Goal: Task Accomplishment & Management: Complete application form

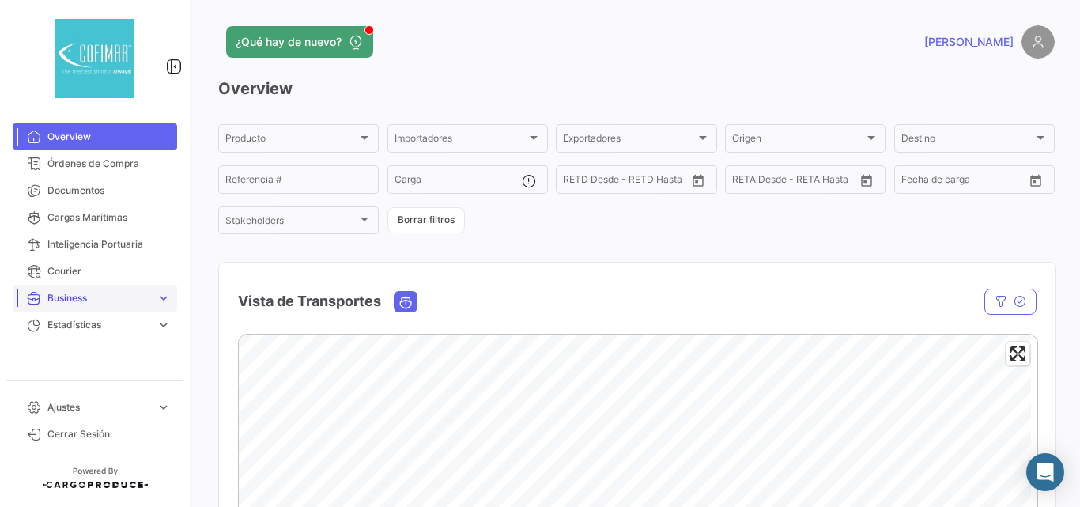
click at [104, 297] on span "Business" at bounding box center [98, 298] width 103 height 14
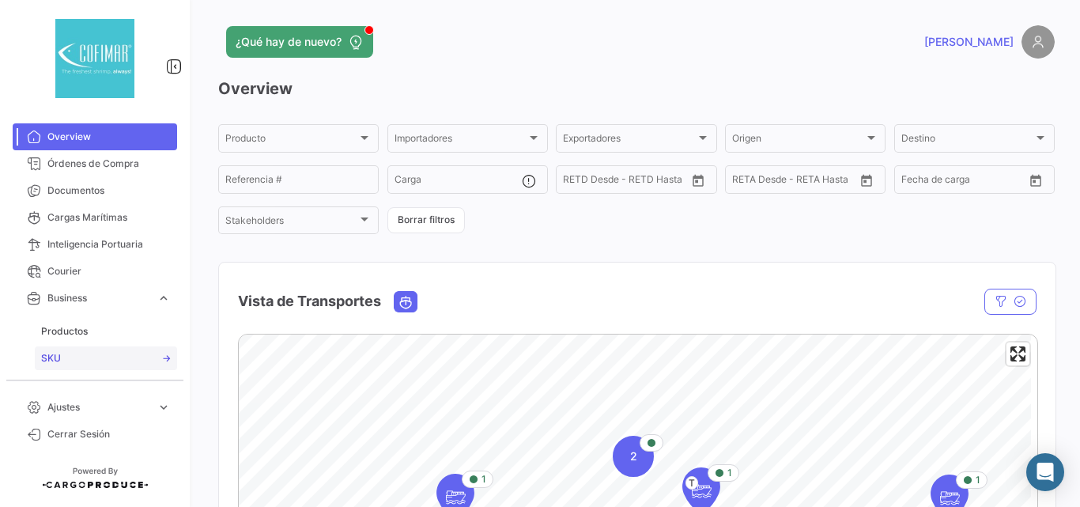
click at [59, 353] on span "SKU" at bounding box center [51, 358] width 20 height 14
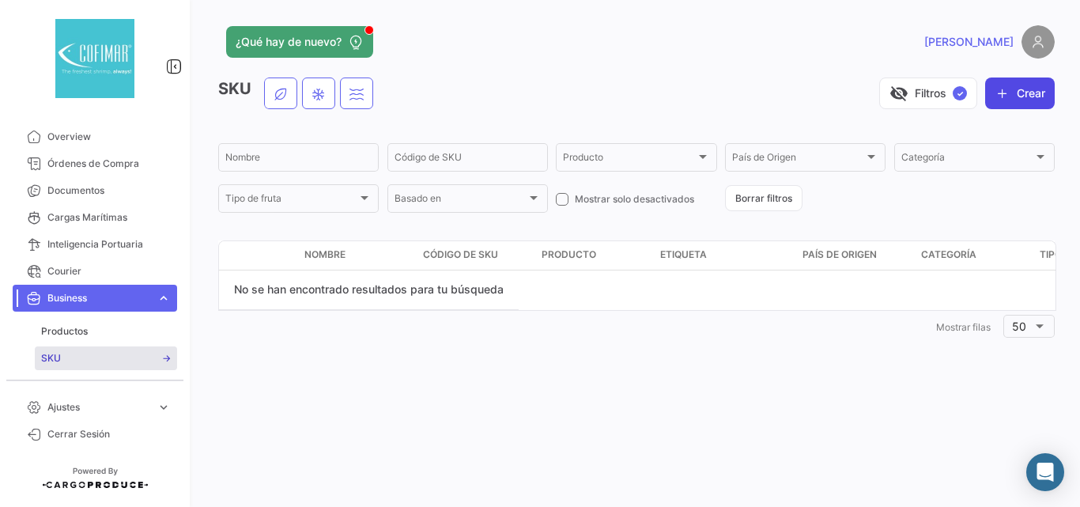
click at [1015, 99] on button "Crear" at bounding box center [1020, 93] width 70 height 32
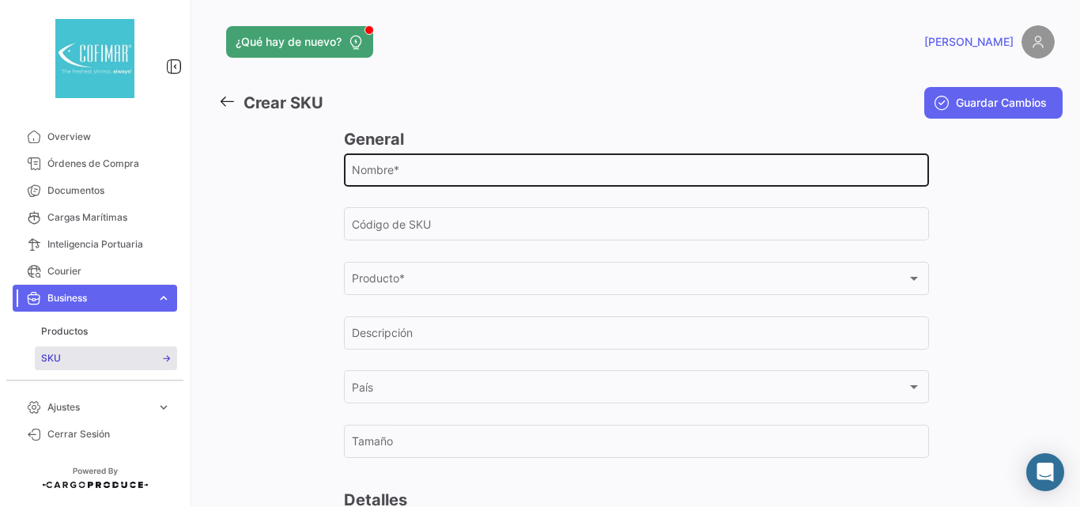
click at [413, 177] on input "Nombre *" at bounding box center [636, 172] width 569 height 13
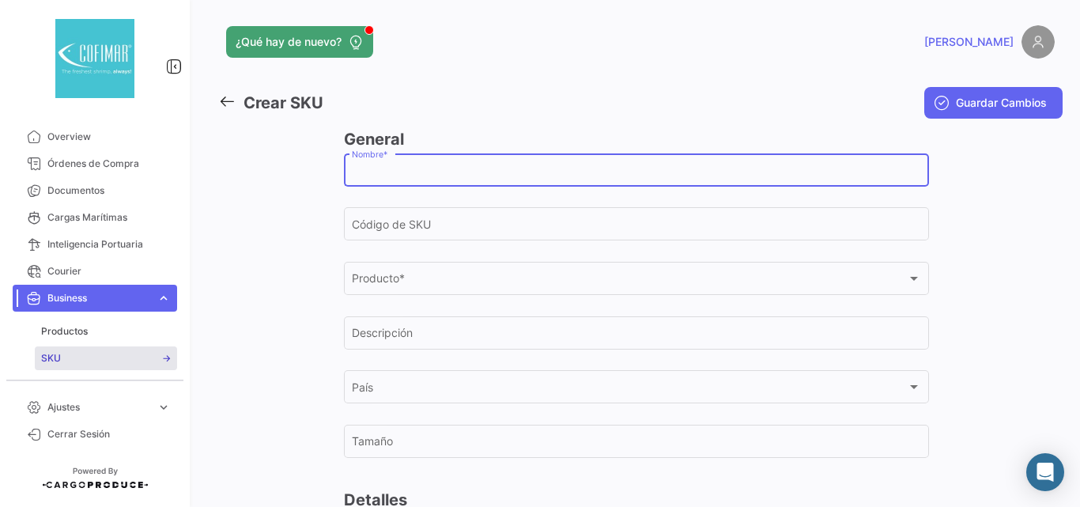
paste input "FROZEN HEAD ON SHELL ON RAW VANNAMEI SHRIMP"
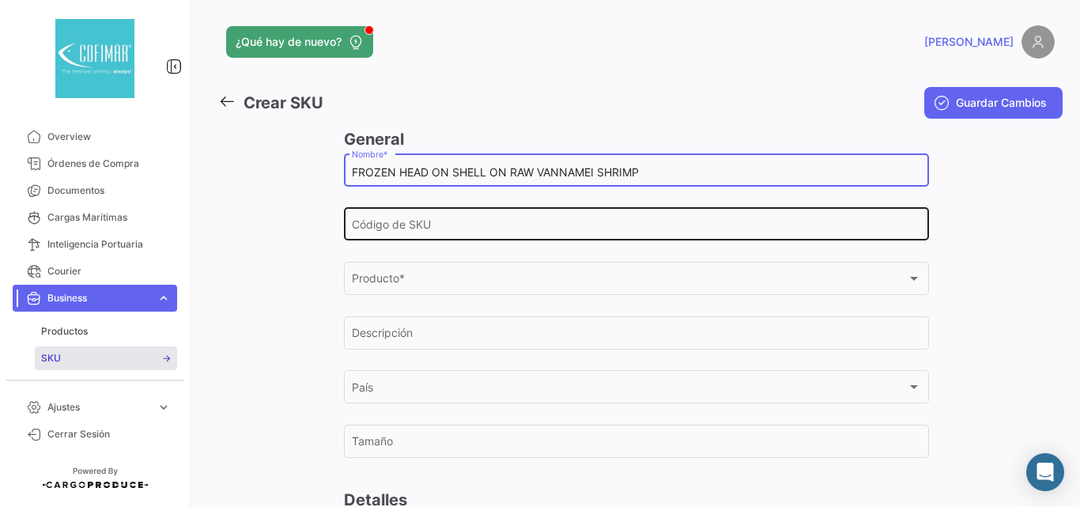
type input "FROZEN HEAD ON SHELL ON RAW VANNAMEI SHRIMP"
click at [401, 233] on input "Código de SKU" at bounding box center [636, 227] width 569 height 13
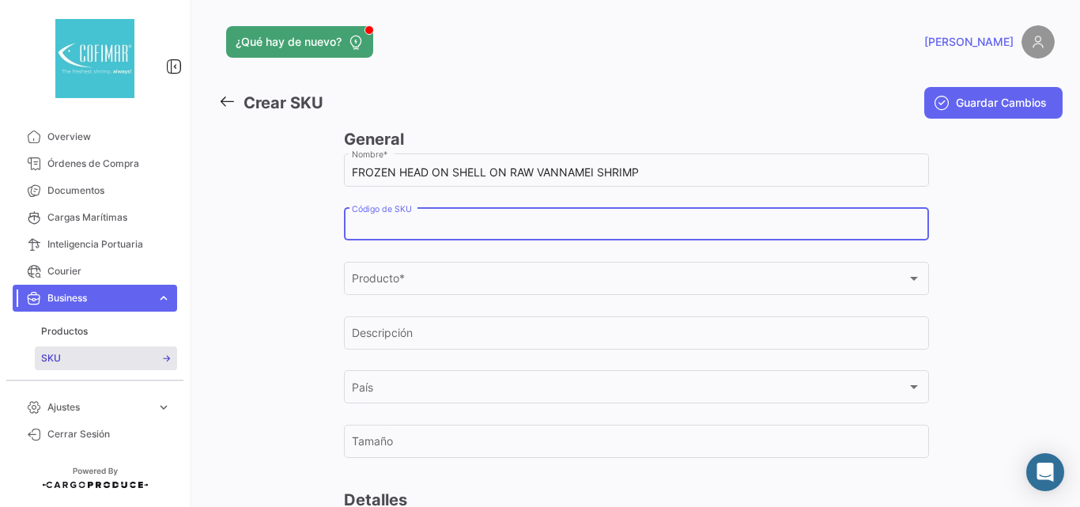
paste input "FROZEN HEAD ON SHELL ON RAW VANNAMEI SHRIMP"
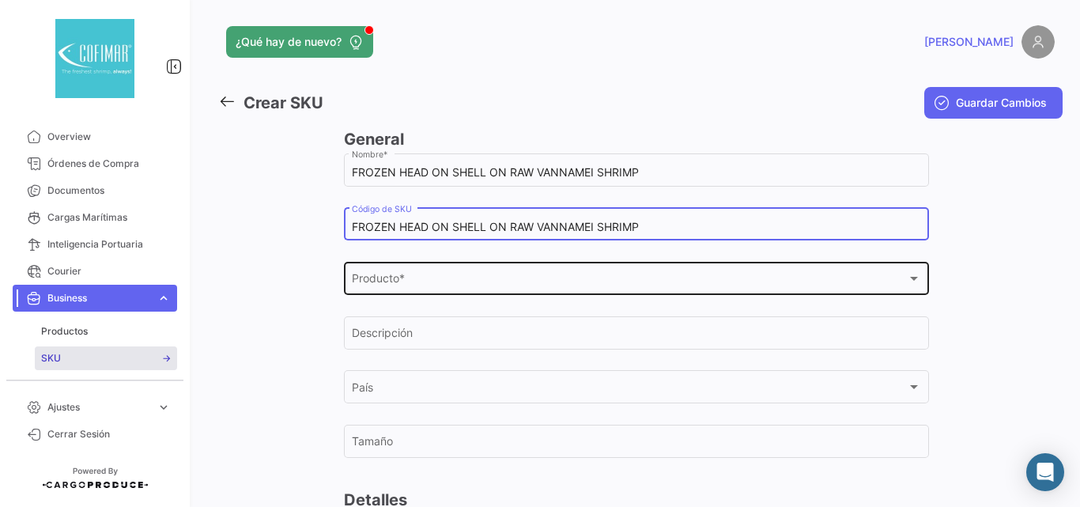
type input "FROZEN HEAD ON SHELL ON RAW VANNAMEI SHRIMP"
click at [441, 286] on div "Producto *" at bounding box center [629, 281] width 555 height 13
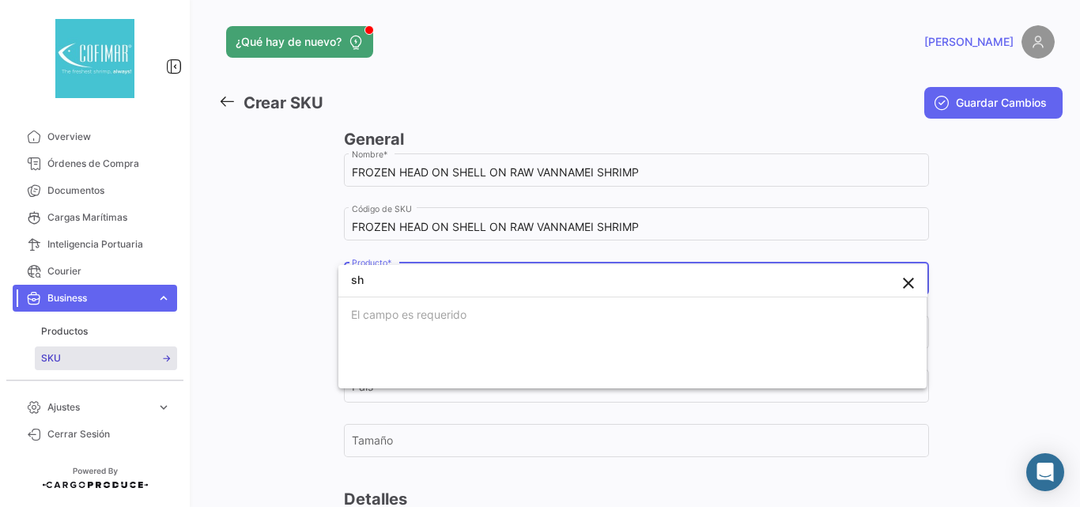
type input "s"
click at [297, 266] on div at bounding box center [540, 253] width 1080 height 507
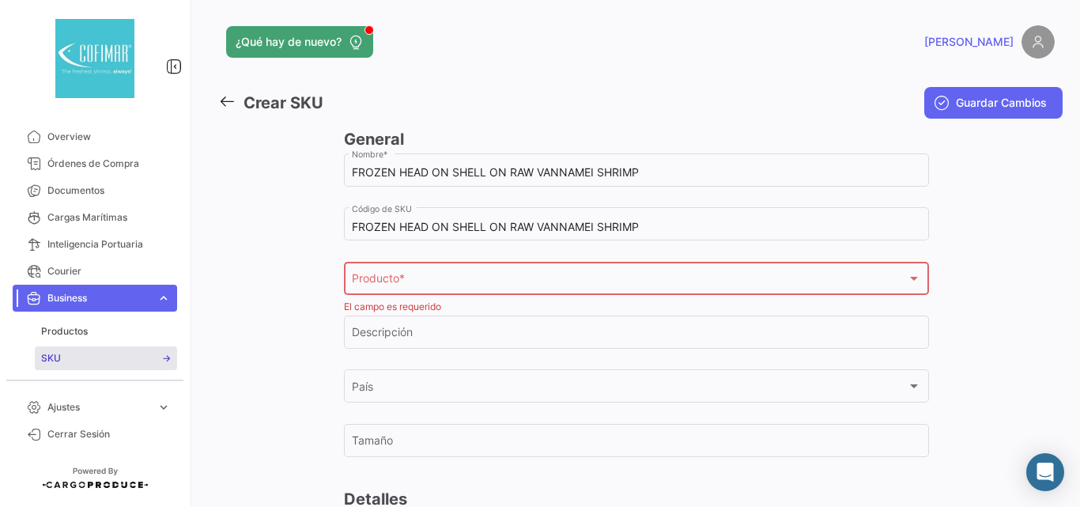
click at [391, 275] on span "Producto *" at bounding box center [629, 281] width 555 height 13
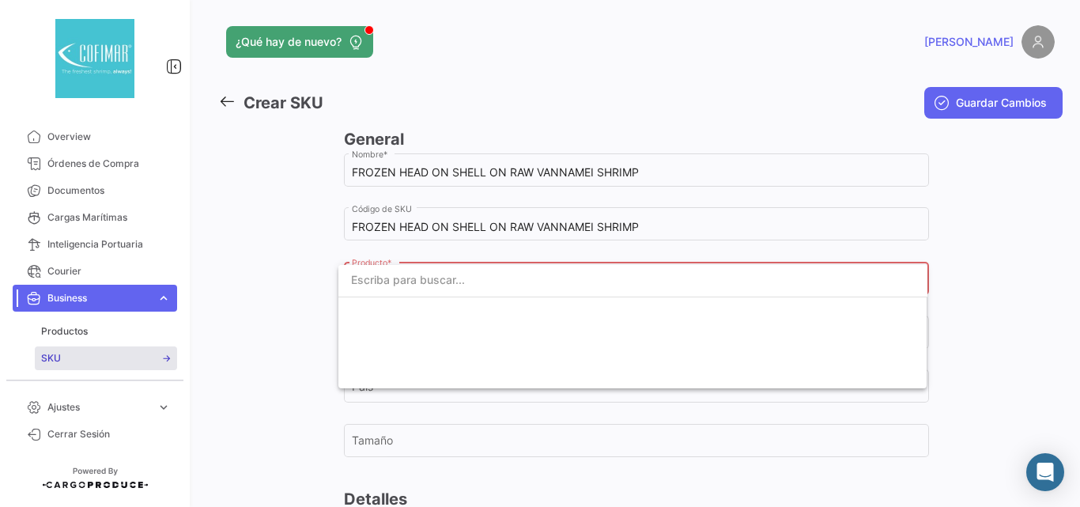
paste input "FROZEN HEAD ON SHELL ON RAW VANNAMEI SHRIMP"
type input "FROZEN HEAD ON SHELL ON RAW VANNAMEI SHRIMP"
click at [1015, 282] on div at bounding box center [540, 253] width 1080 height 507
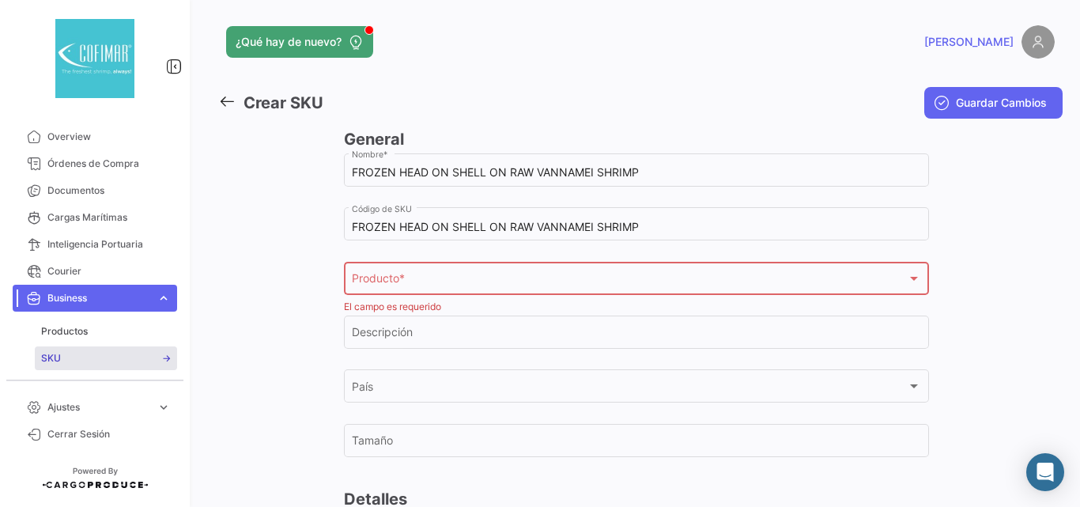
click at [601, 273] on div "Producto * Producto *" at bounding box center [636, 277] width 569 height 36
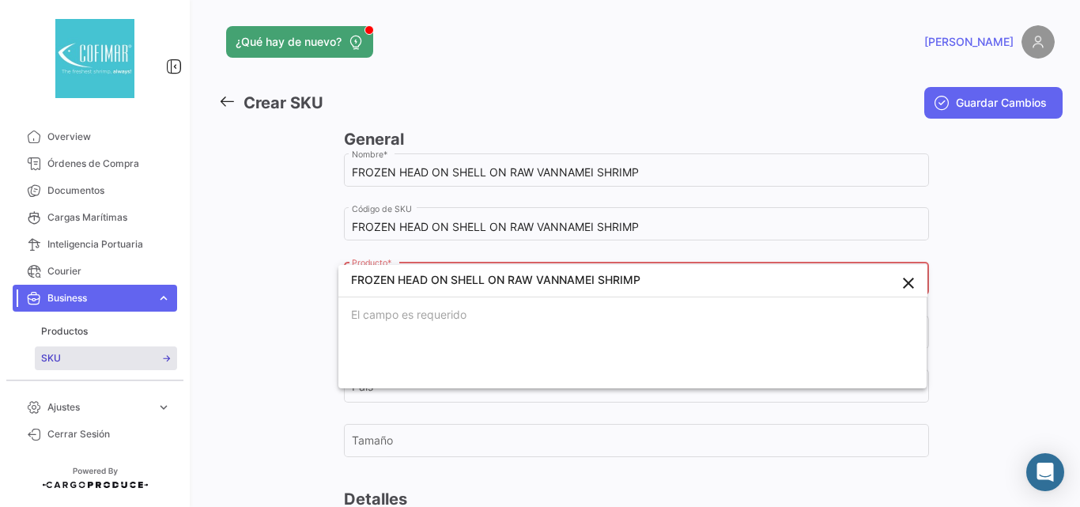
type input "FROZEN HEAD ON SHELL ON RAW VANNAMEI SHRIMP"
click at [973, 316] on div at bounding box center [540, 253] width 1080 height 507
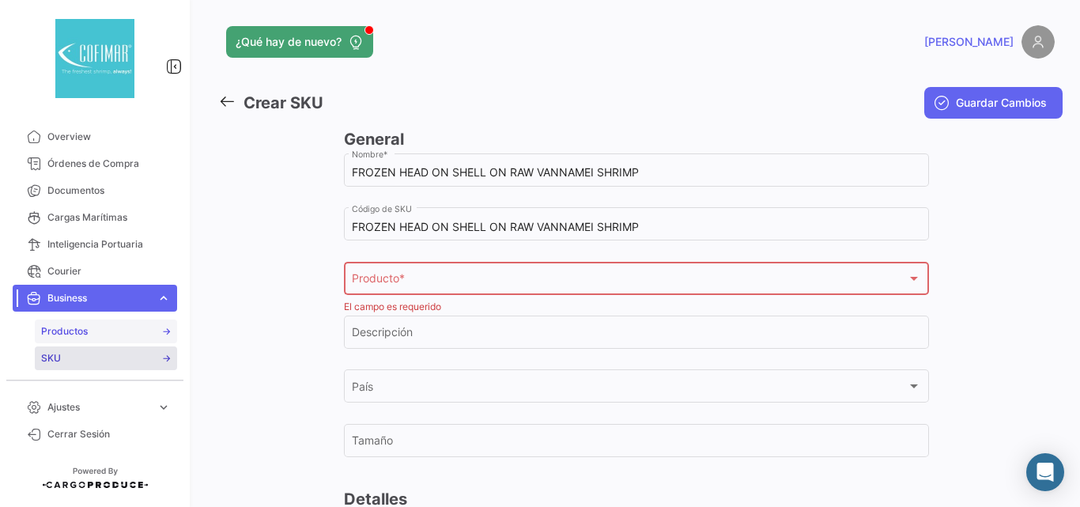
click at [88, 323] on link "Productos" at bounding box center [106, 331] width 142 height 24
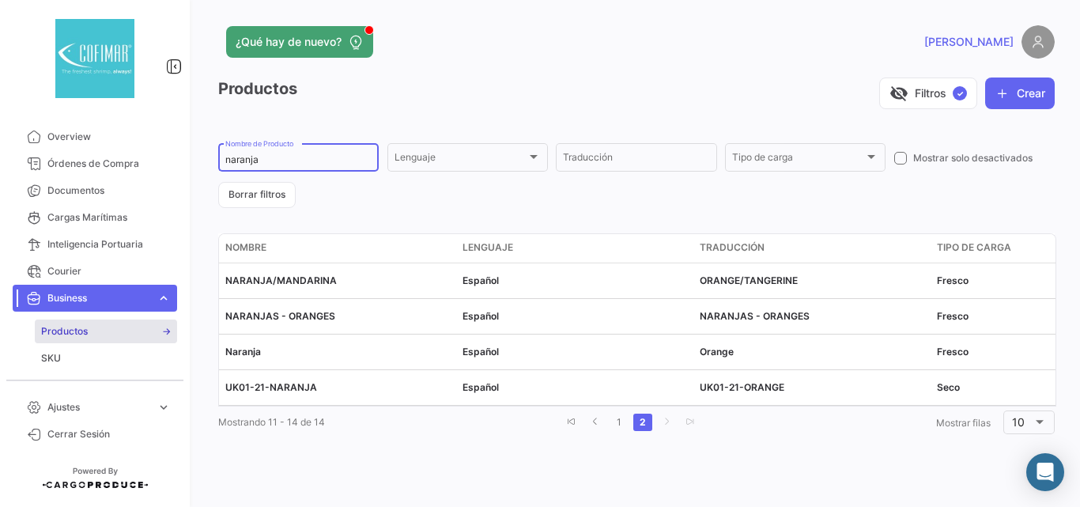
drag, startPoint x: 289, startPoint y: 154, endPoint x: 187, endPoint y: 157, distance: 102.1
click at [187, 157] on mat-sidenav-container "Overview Órdenes de Compra Documentos Cargas Marítimas Inteligencia Portuaria C…" at bounding box center [540, 253] width 1080 height 507
click at [682, 56] on div "[PERSON_NAME]" at bounding box center [866, 41] width 376 height 33
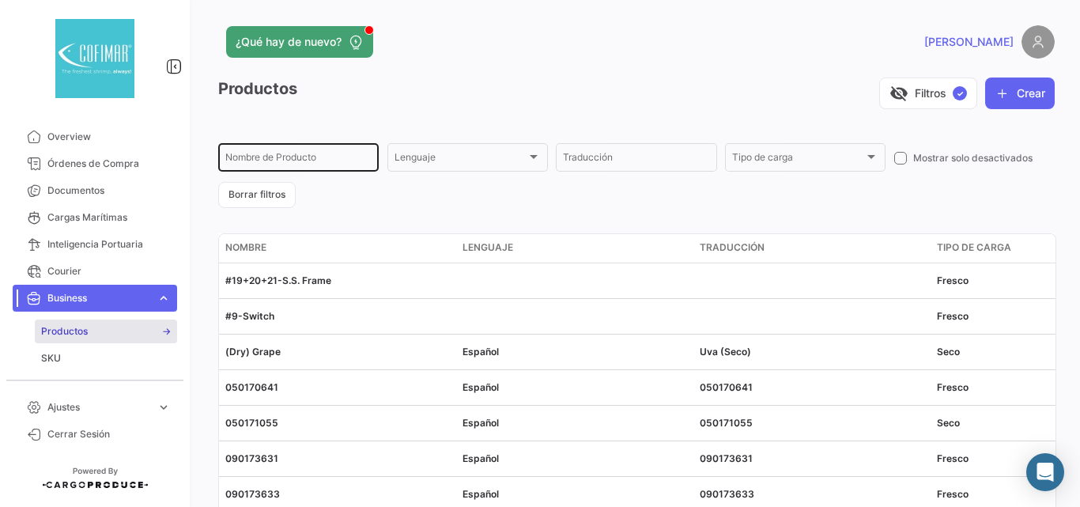
click at [323, 158] on input "Nombre de Producto" at bounding box center [298, 159] width 146 height 11
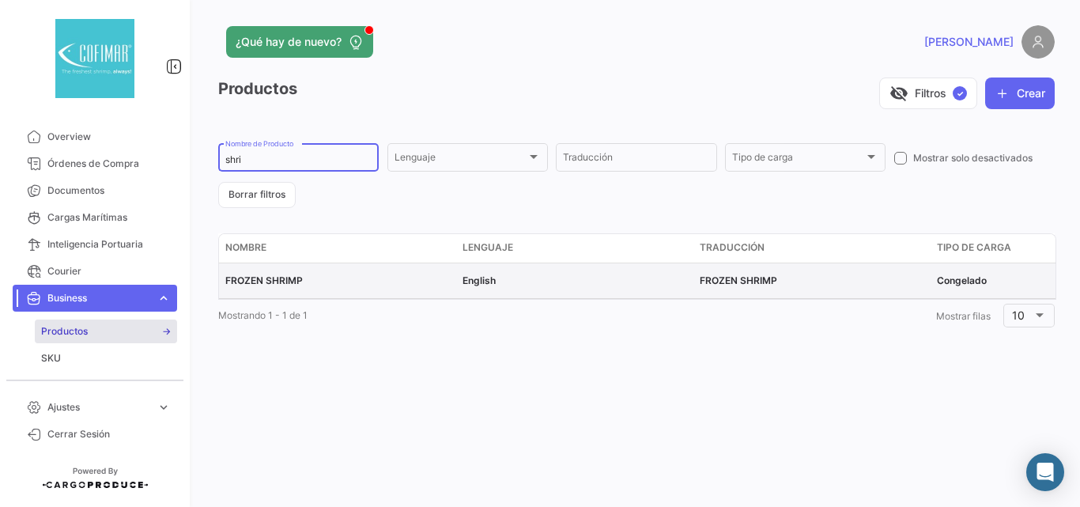
type input "shri"
click at [274, 283] on span "FROZEN SHRIMP" at bounding box center [263, 280] width 77 height 12
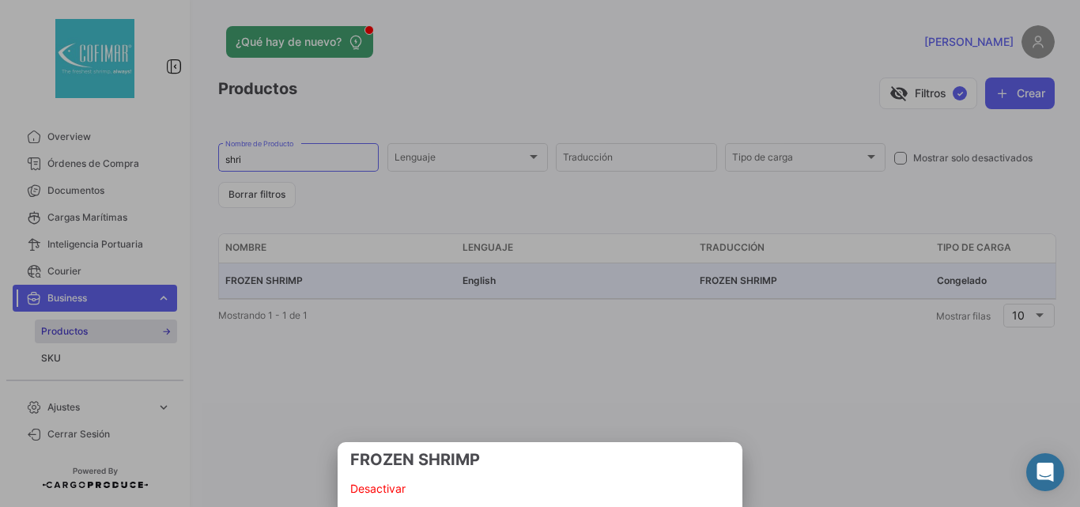
click at [385, 367] on div at bounding box center [540, 253] width 1080 height 507
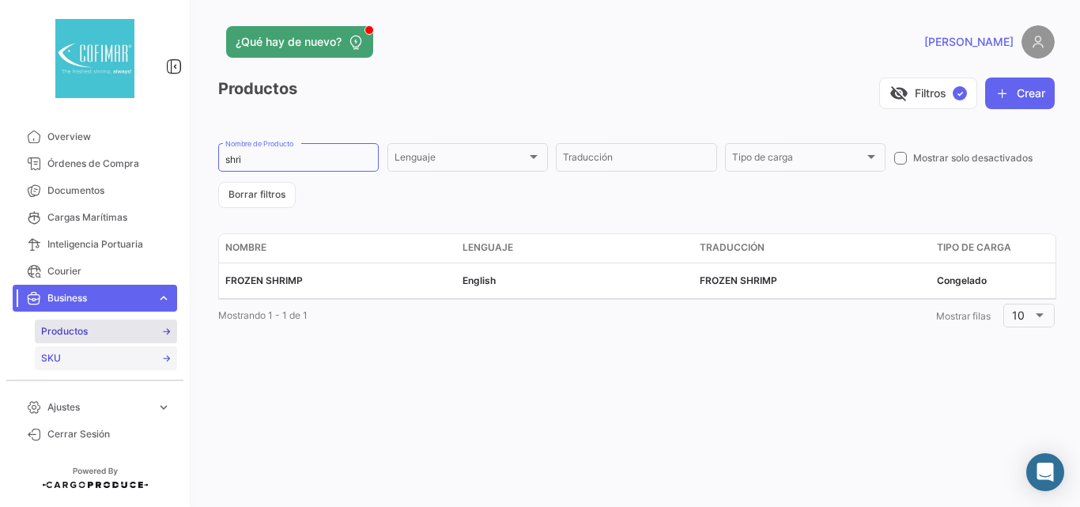
scroll to position [105, 0]
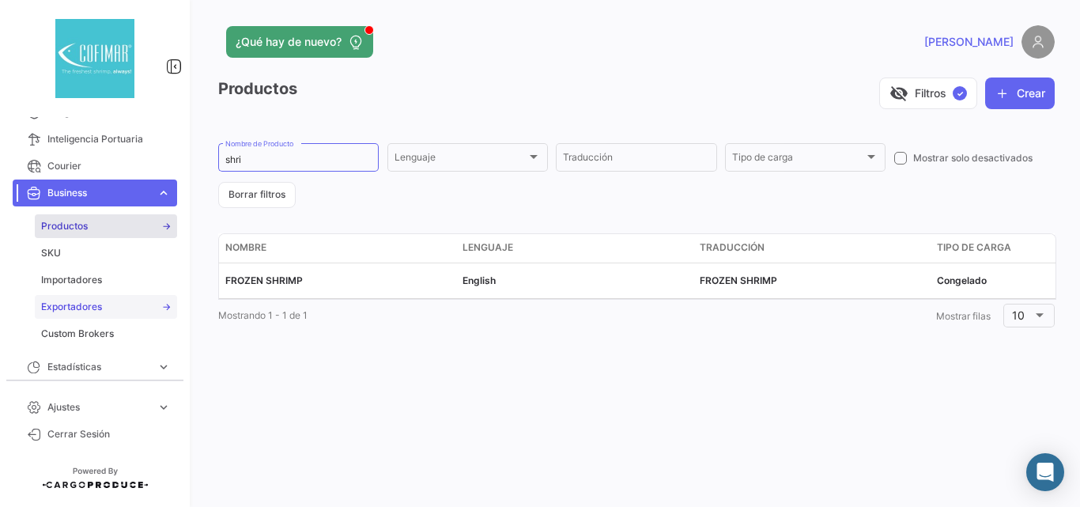
click at [79, 311] on span "Exportadores" at bounding box center [71, 307] width 61 height 14
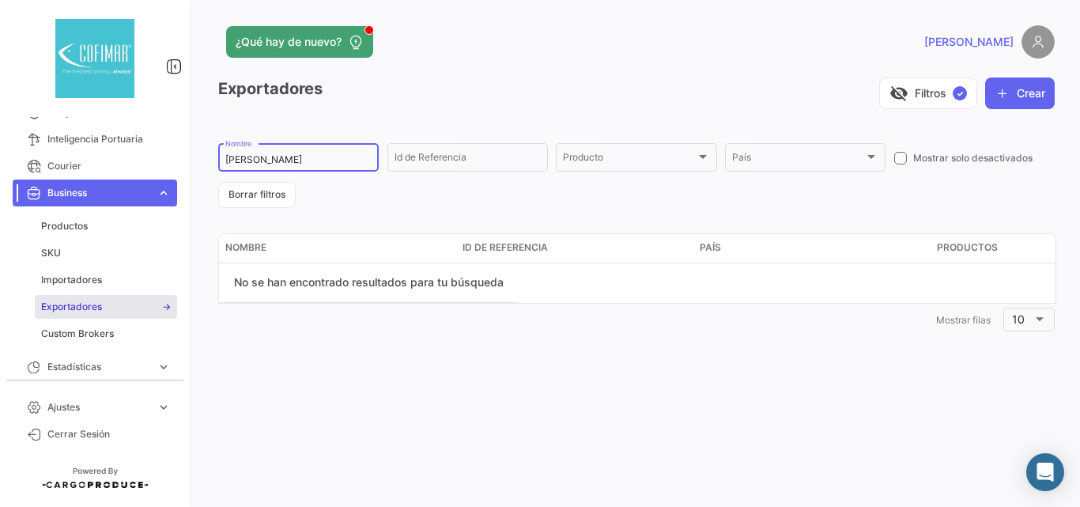
drag, startPoint x: 334, startPoint y: 156, endPoint x: 203, endPoint y: 157, distance: 130.5
click at [203, 157] on div "¿Qué hay de nuevo? [PERSON_NAME] Exportadores visibility_off Filtros ✓ [PERSON_…" at bounding box center [636, 253] width 887 height 507
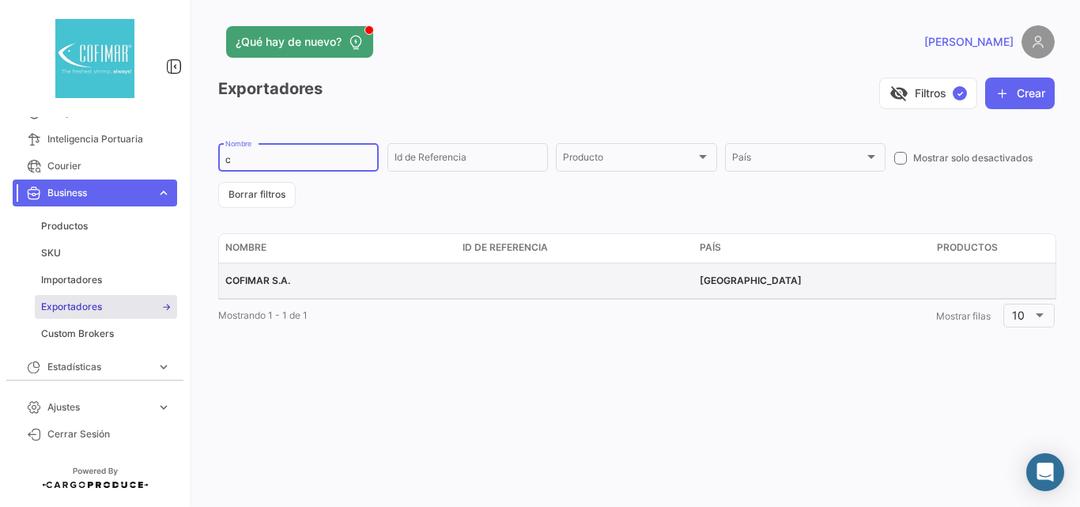
type input "c"
click at [259, 282] on span "COFIMAR S.A." at bounding box center [257, 280] width 65 height 12
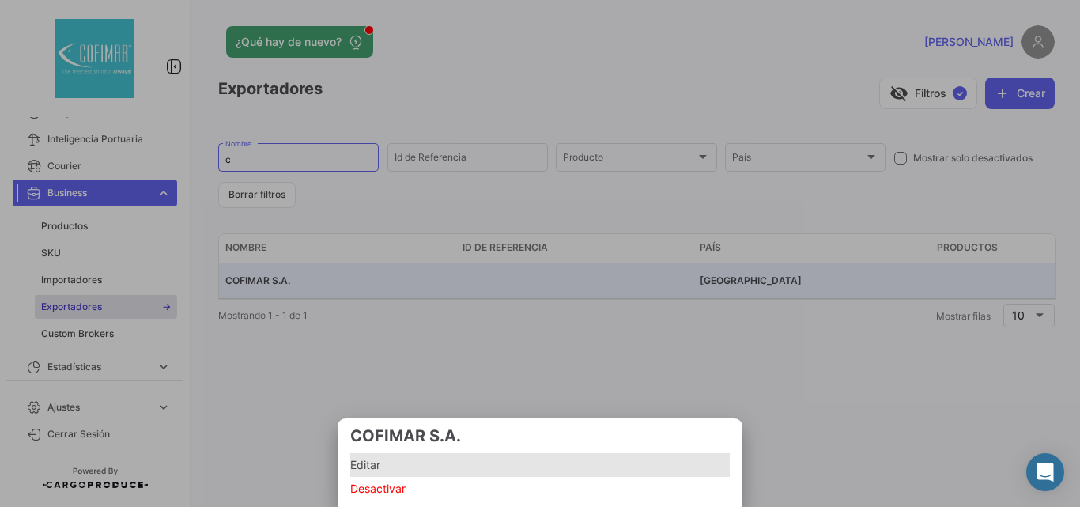
click at [368, 459] on span "Editar" at bounding box center [540, 464] width 380 height 19
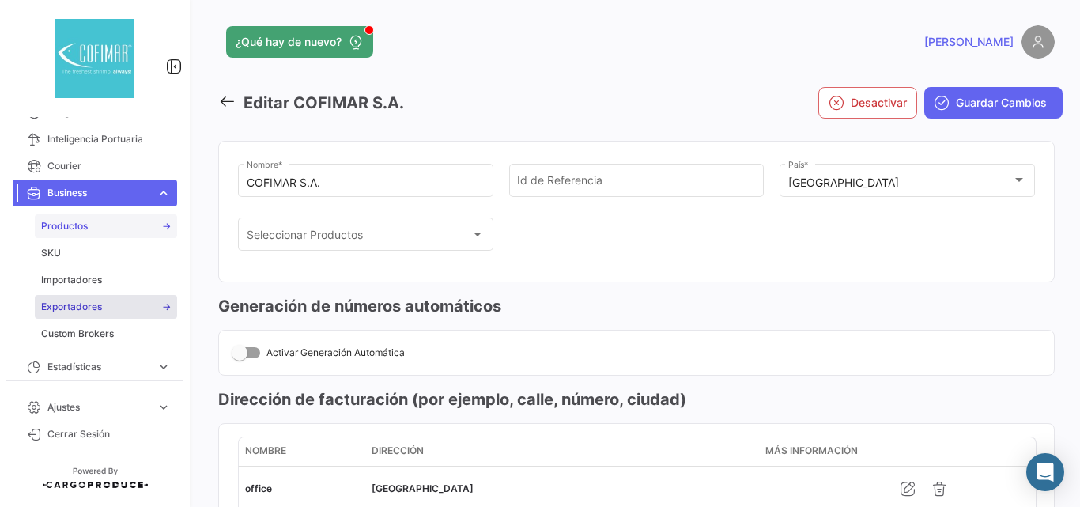
click at [93, 228] on link "Productos" at bounding box center [106, 226] width 142 height 24
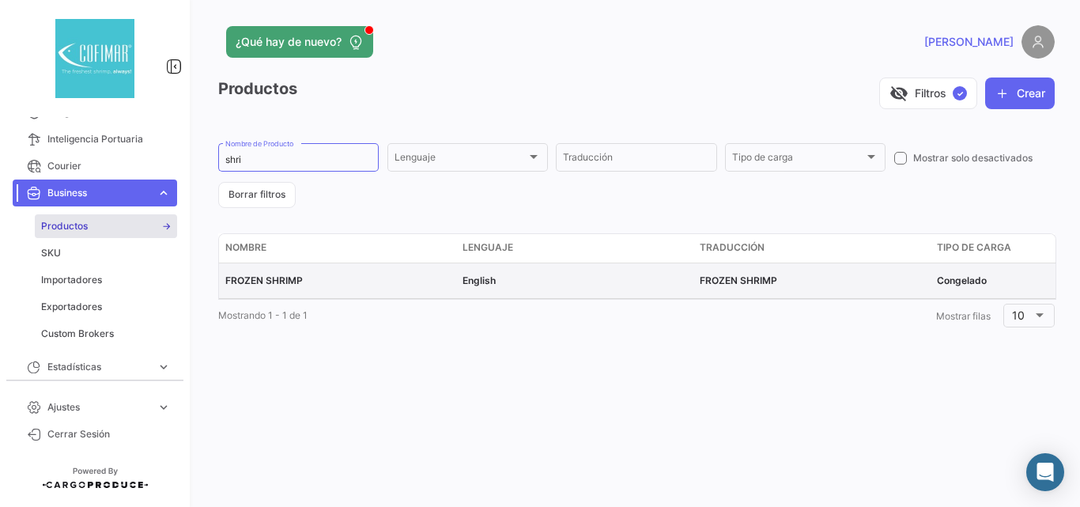
click at [269, 278] on span "FROZEN SHRIMP" at bounding box center [263, 280] width 77 height 12
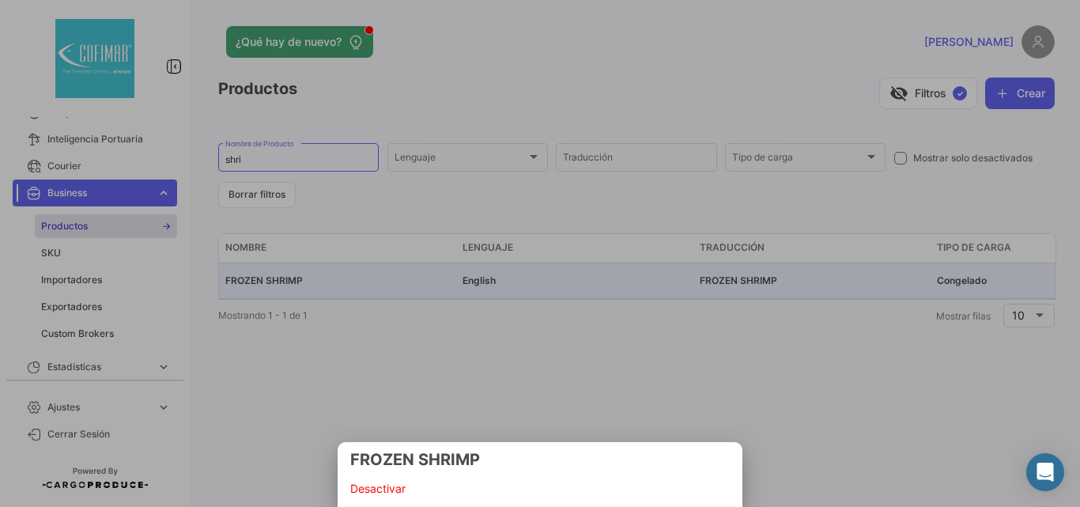
click at [506, 384] on div at bounding box center [540, 253] width 1080 height 507
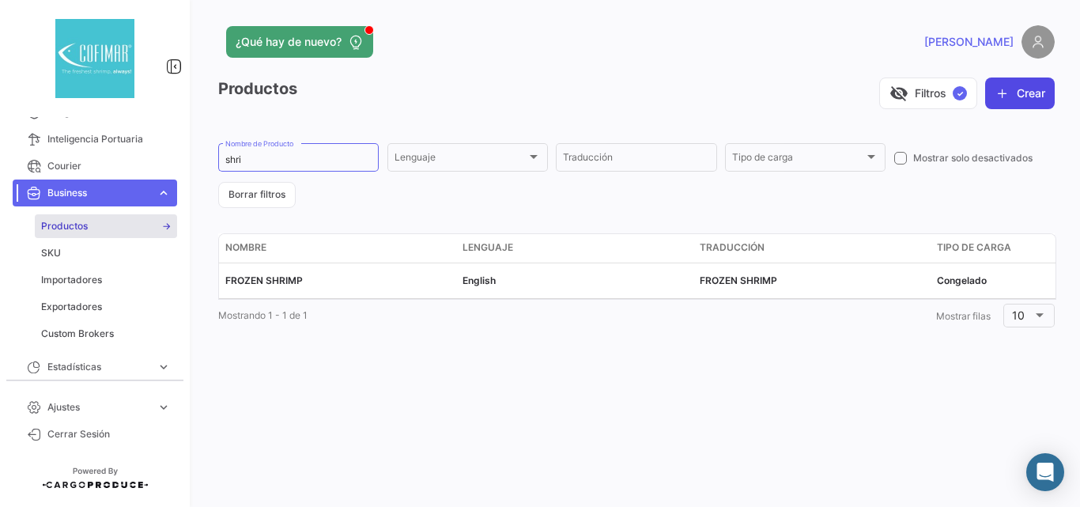
click at [1009, 92] on icon "button" at bounding box center [1003, 93] width 16 height 16
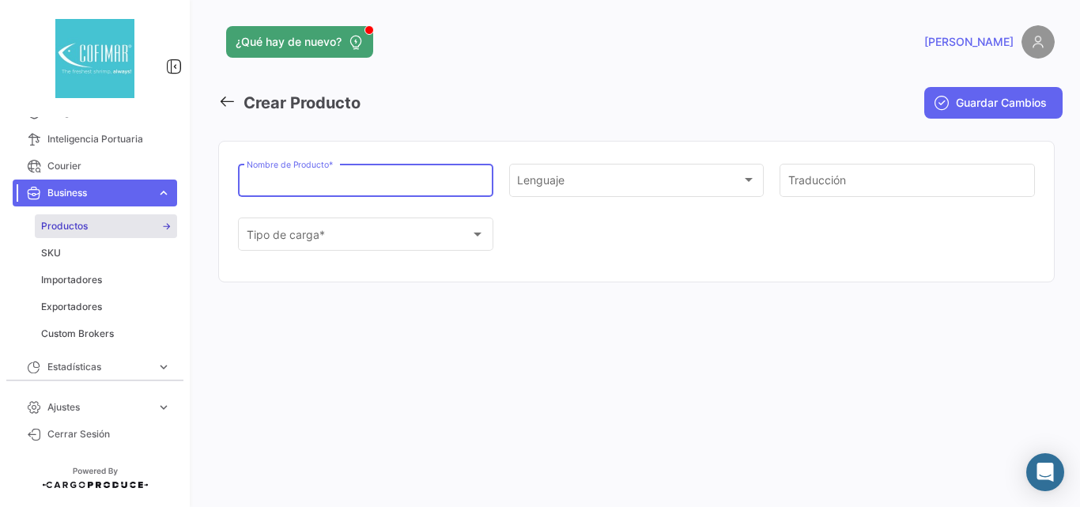
click at [451, 189] on input "Nombre de Producto *" at bounding box center [366, 182] width 239 height 13
paste input "FROZEN HEAD ON SHELL ON RAW VANNAMEI SHRIMP"
click at [289, 183] on input "FROZEN HEAD ON SHELL ON RAW VANNAMEI SHRIMP" at bounding box center [366, 182] width 239 height 13
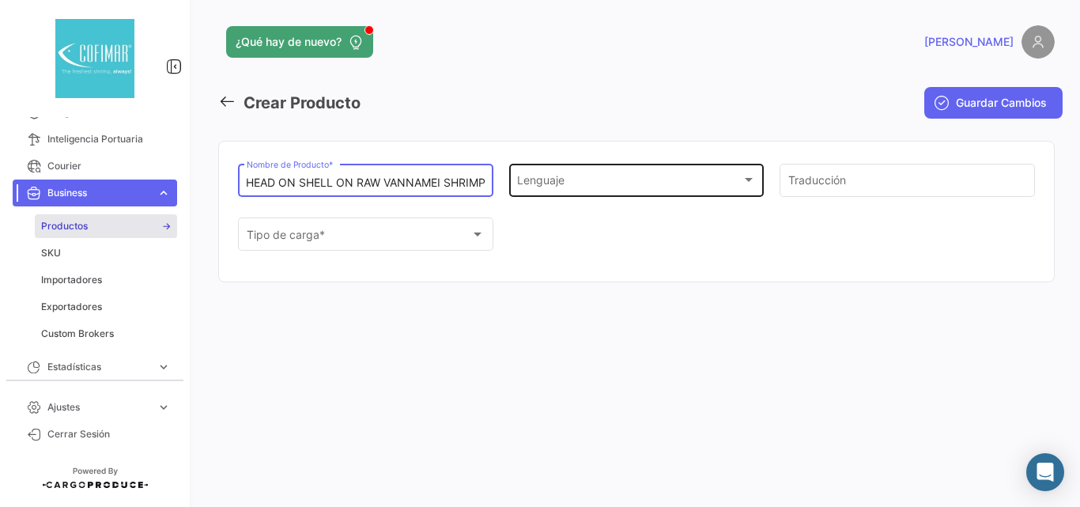
drag, startPoint x: 282, startPoint y: 183, endPoint x: 618, endPoint y: 191, distance: 337.0
click at [618, 191] on div "FROZEN HEAD ON SHELL ON RAW VANNAMEI SHRIMP Nombre de Producto * Lenguaje Lengu…" at bounding box center [636, 215] width 797 height 108
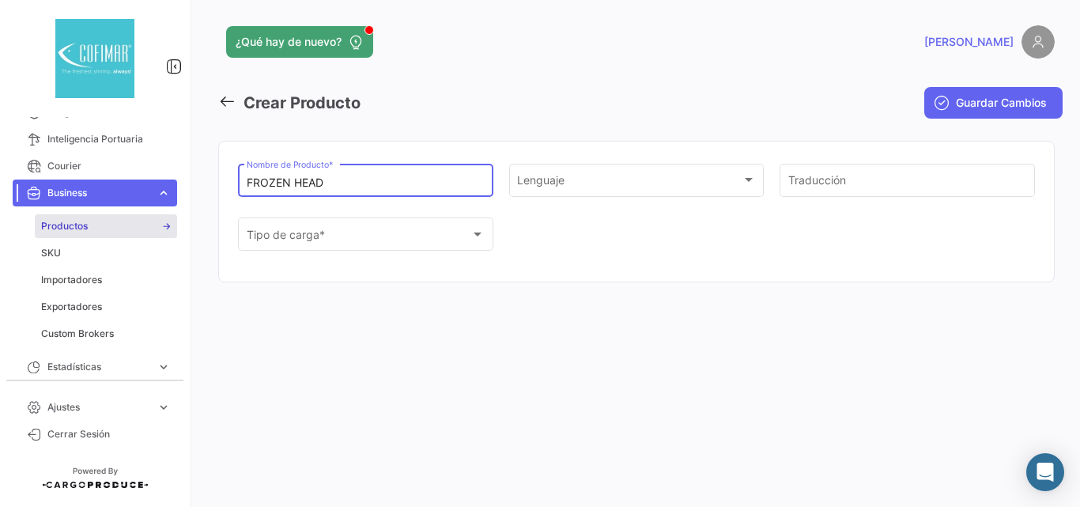
scroll to position [0, 0]
type input "FROZEN HEAD"
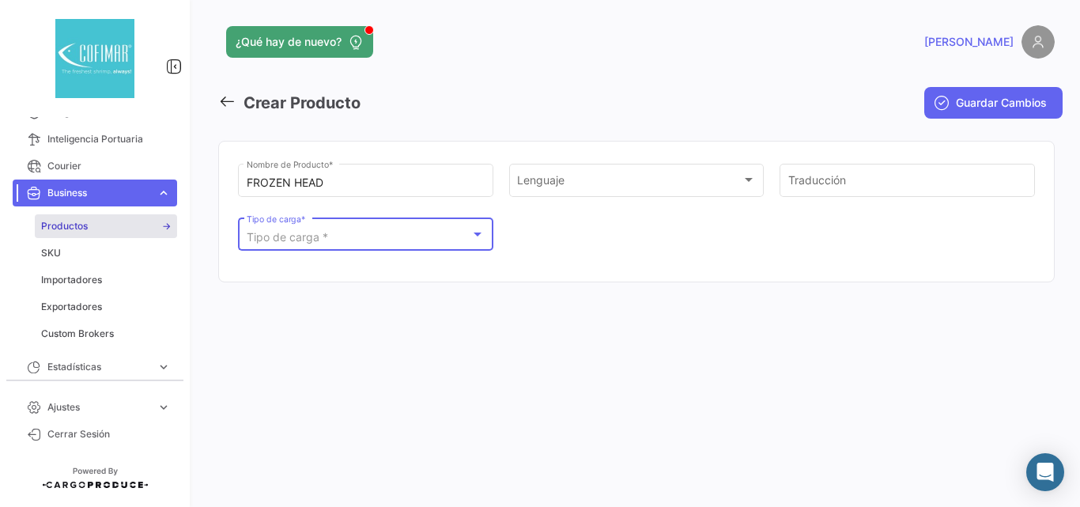
click at [482, 234] on div at bounding box center [478, 234] width 8 height 4
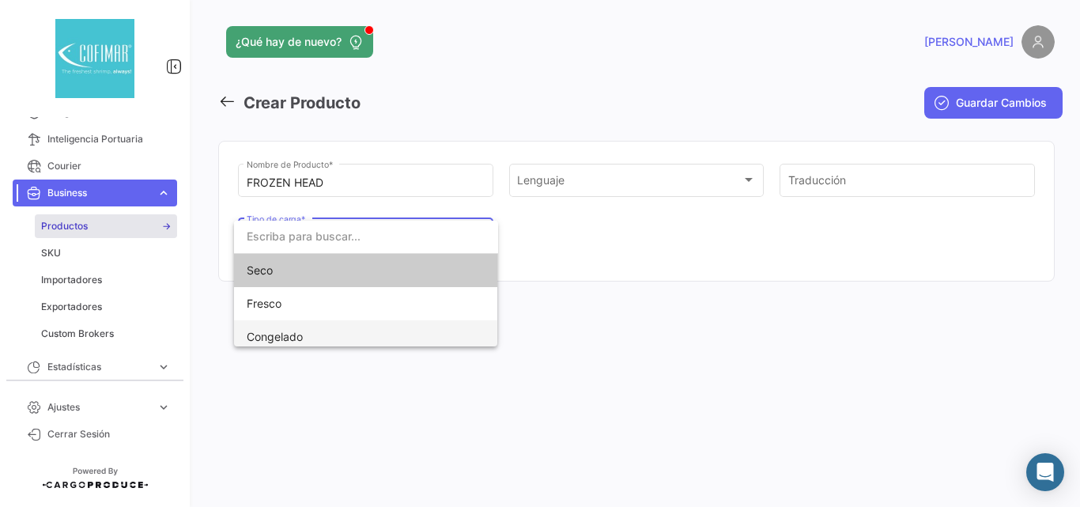
click at [319, 343] on span "Congelado" at bounding box center [357, 336] width 221 height 33
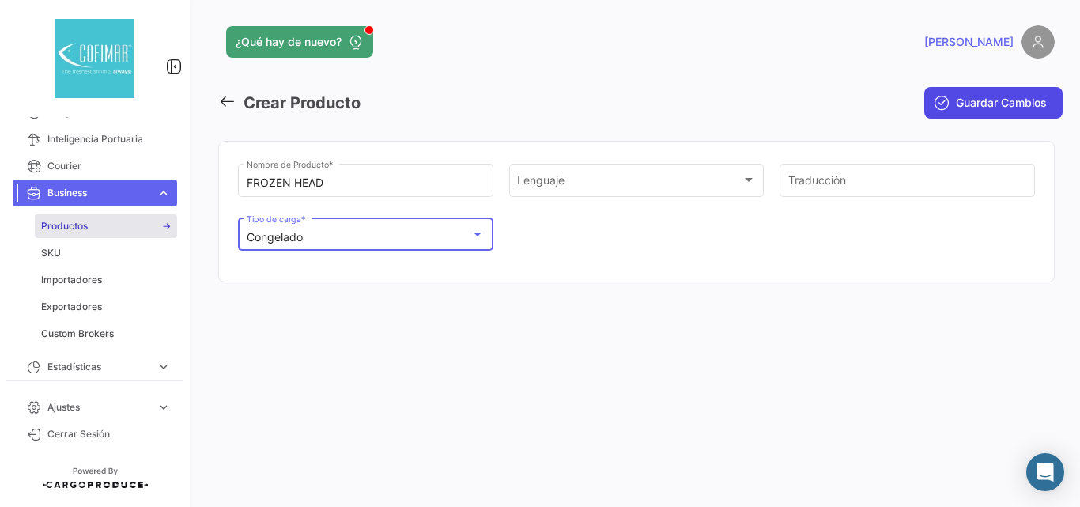
click at [978, 112] on button "Guardar Cambios" at bounding box center [993, 103] width 138 height 32
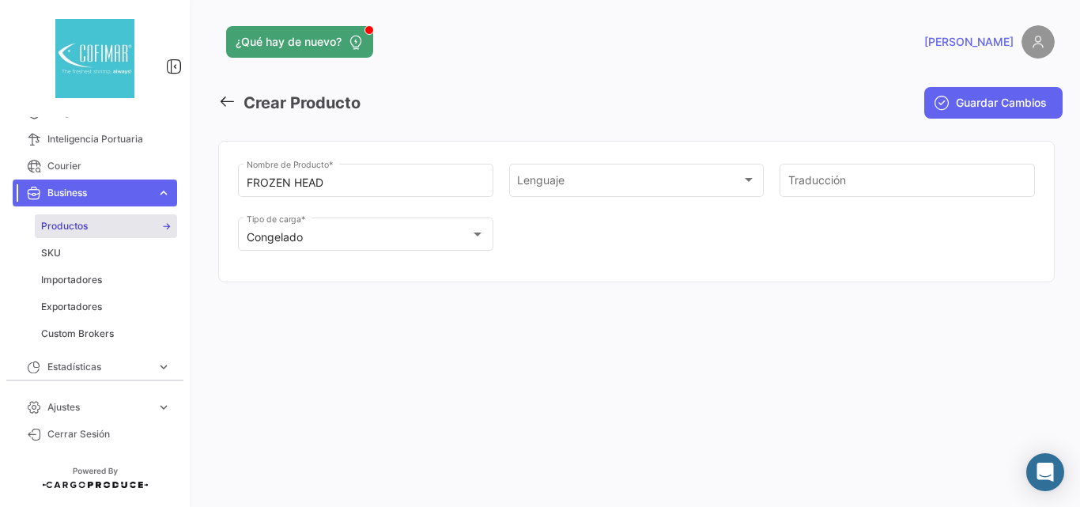
click at [127, 182] on link "Business expand_more" at bounding box center [95, 192] width 164 height 27
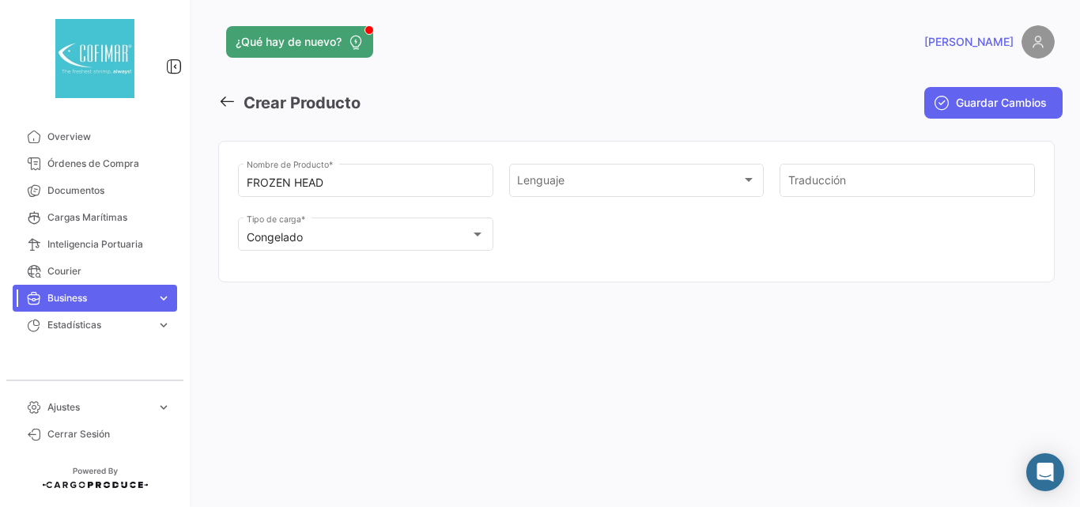
click at [63, 293] on span "Business" at bounding box center [98, 298] width 103 height 14
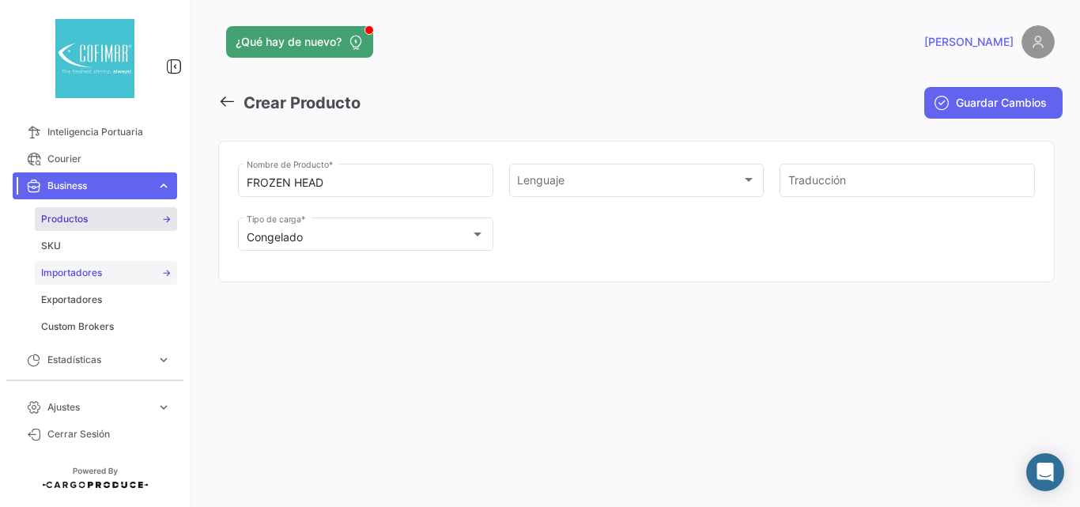
click at [85, 278] on span "Importadores" at bounding box center [71, 273] width 61 height 14
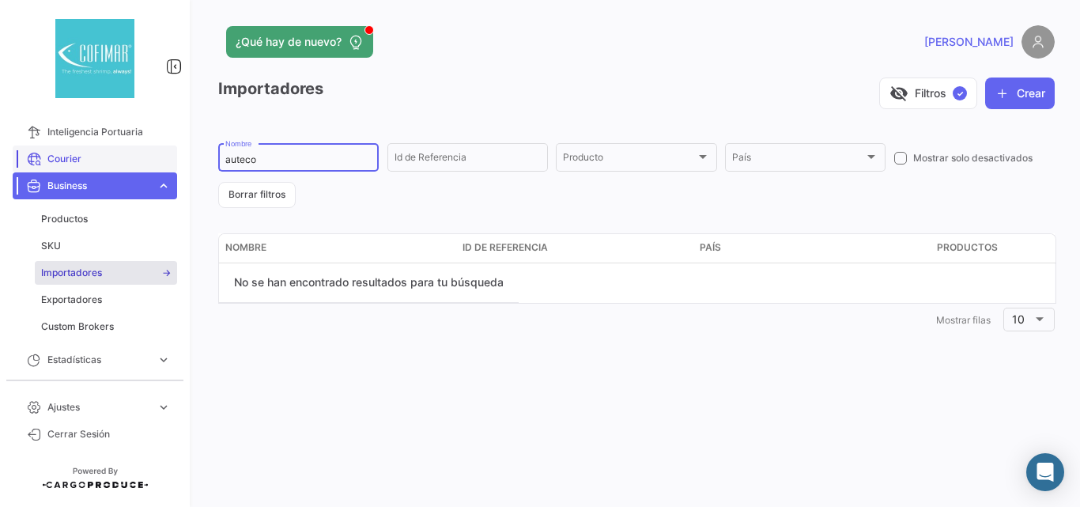
drag, startPoint x: 354, startPoint y: 161, endPoint x: 161, endPoint y: 157, distance: 193.0
click at [161, 157] on mat-sidenav-container "Overview Órdenes de Compra Documentos Cargas Marítimas Inteligencia Portuaria C…" at bounding box center [540, 253] width 1080 height 507
type input "c"
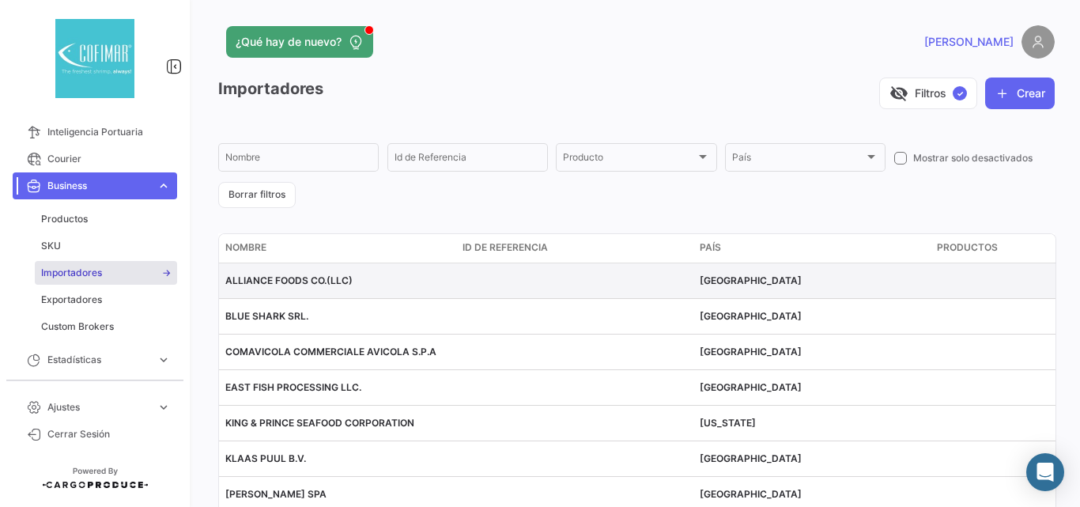
click at [300, 277] on span "ALLIANCE FOODS CO.(LLC)" at bounding box center [288, 280] width 127 height 12
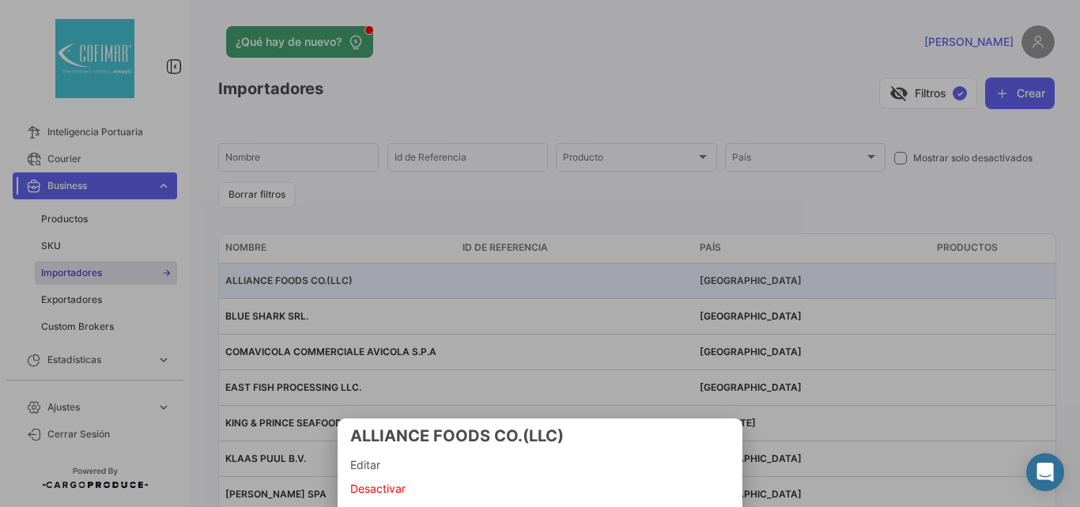
click at [383, 462] on span "Editar" at bounding box center [540, 464] width 380 height 19
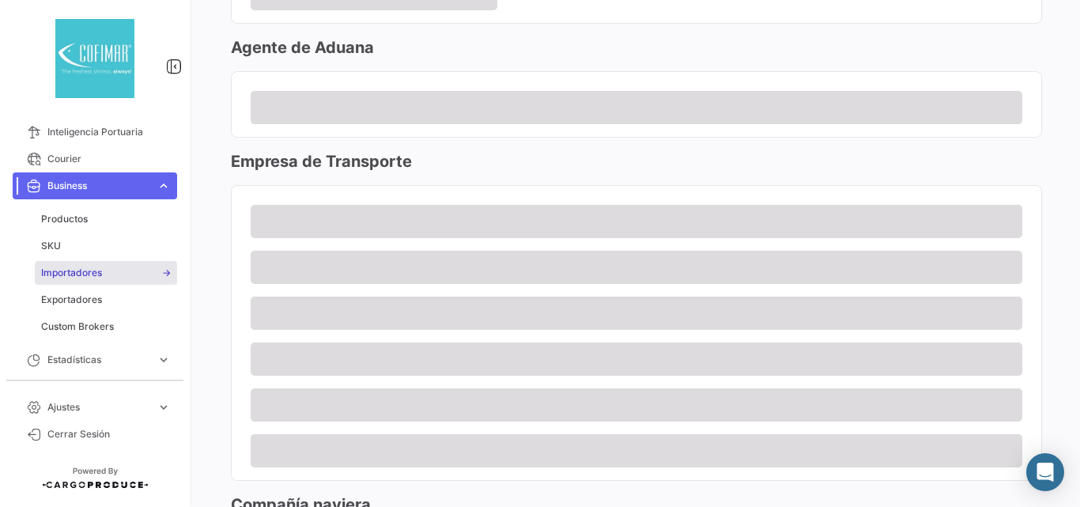
scroll to position [1147, 0]
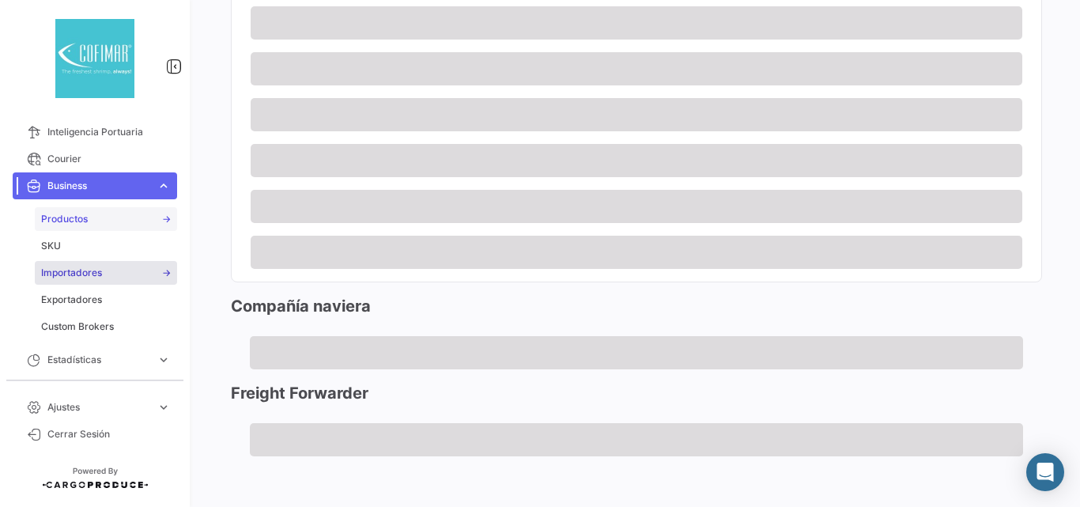
click at [72, 224] on span "Productos" at bounding box center [64, 219] width 47 height 14
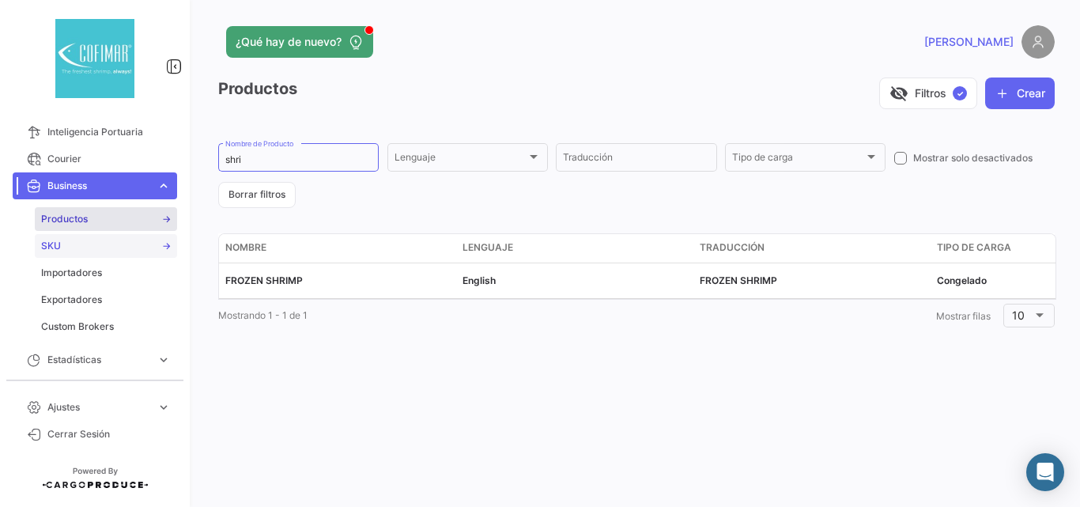
click at [77, 241] on link "SKU" at bounding box center [106, 246] width 142 height 24
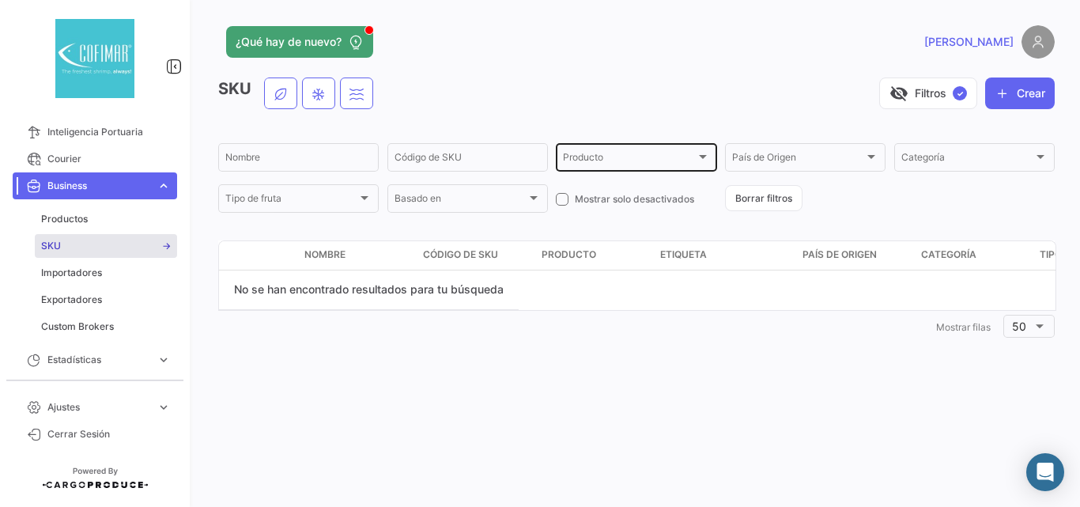
click at [607, 161] on div "Producto" at bounding box center [629, 159] width 132 height 11
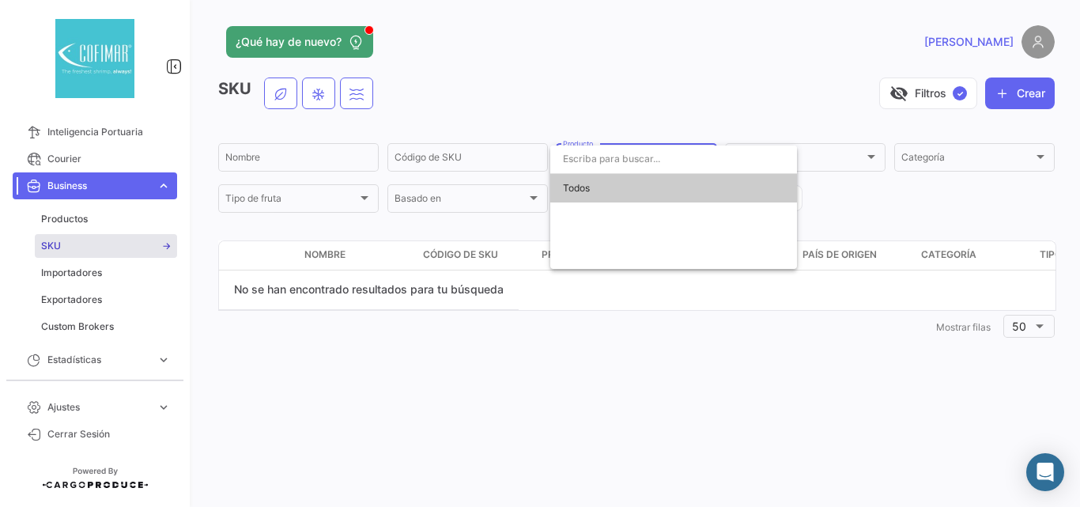
click at [593, 191] on span "Todos" at bounding box center [673, 188] width 221 height 28
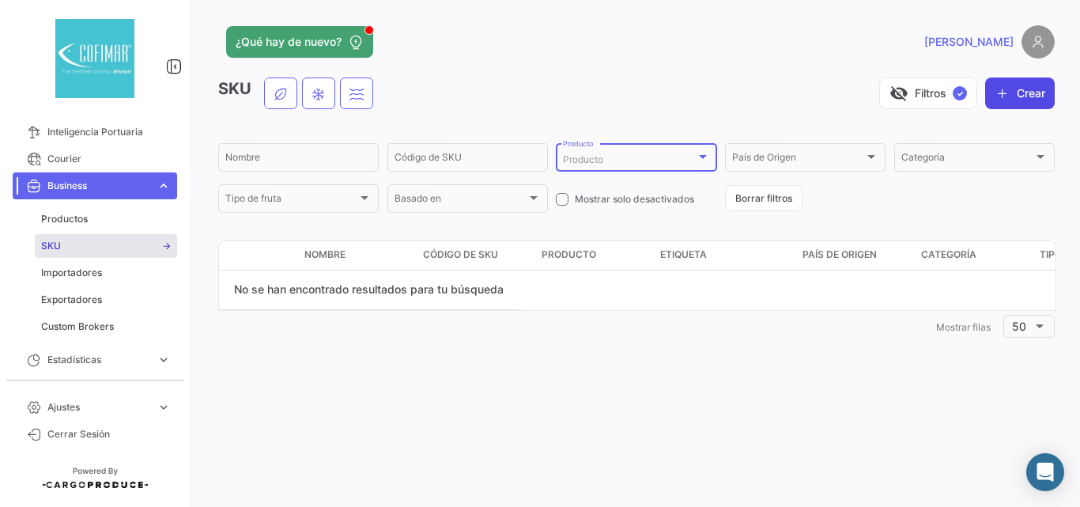
click at [1026, 93] on button "Crear" at bounding box center [1020, 93] width 70 height 32
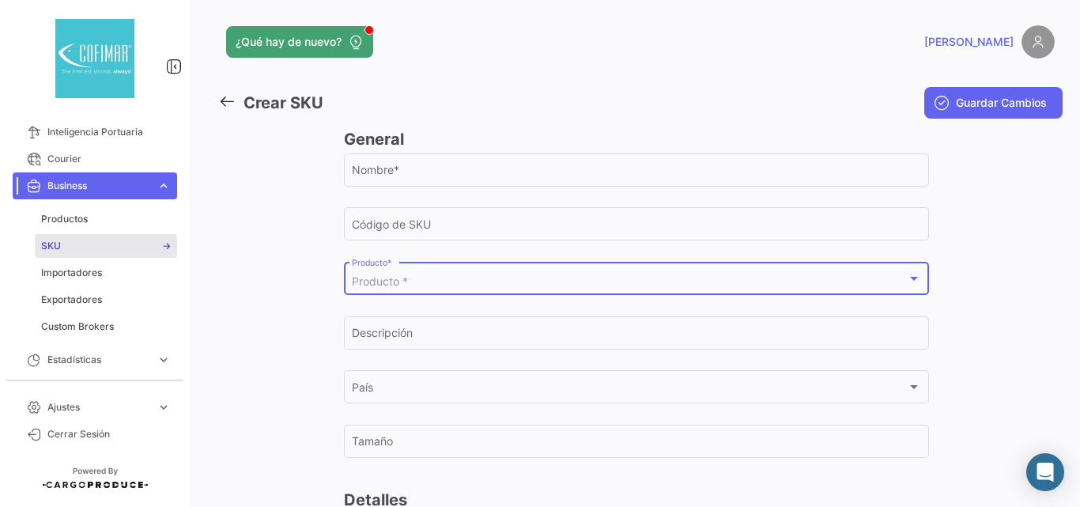
click at [387, 282] on span "Producto *" at bounding box center [380, 280] width 56 height 13
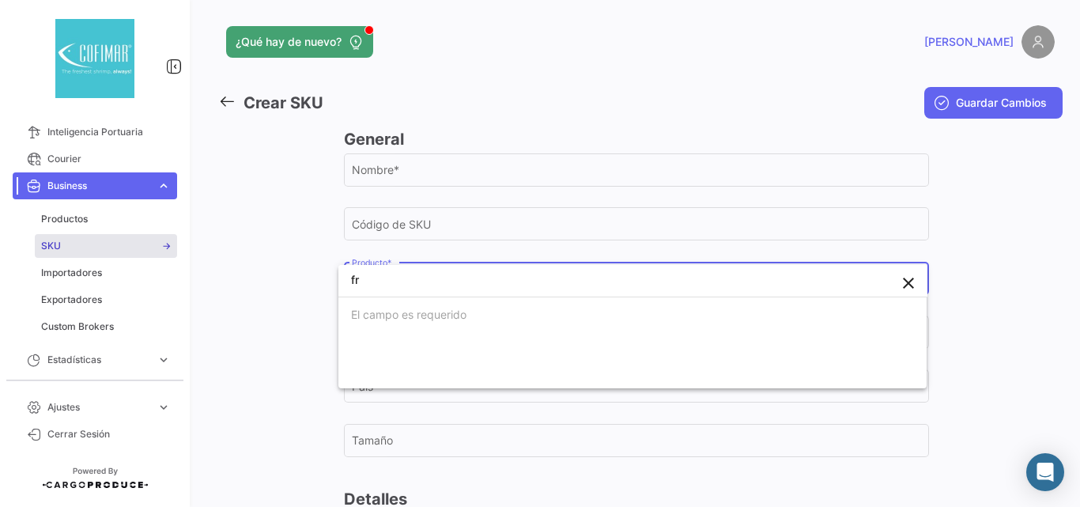
type input "fro"
drag, startPoint x: 401, startPoint y: 283, endPoint x: 299, endPoint y: 281, distance: 102.0
click at [299, 281] on div "fro close El campo es requerido" at bounding box center [540, 253] width 1080 height 507
type input "c"
type input "f"
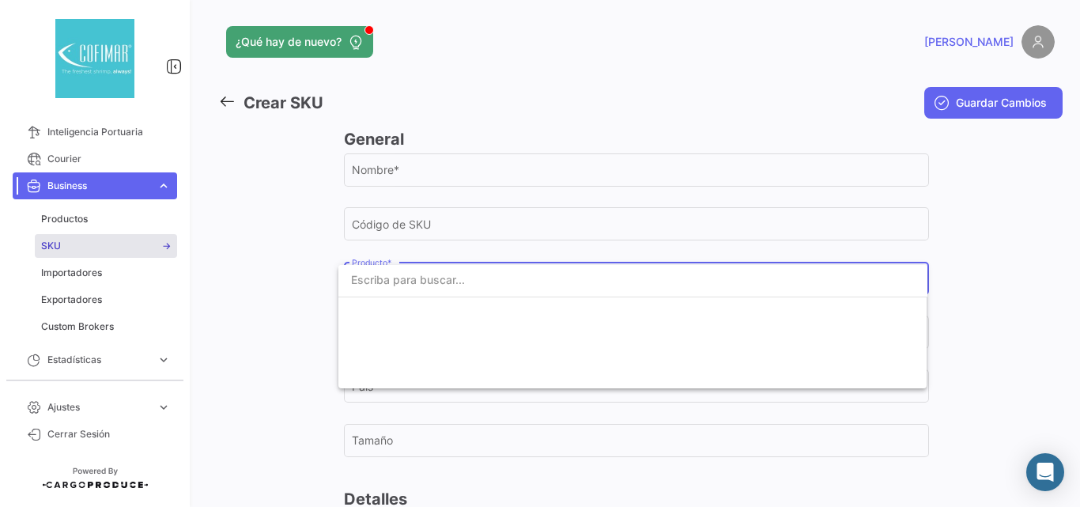
click at [974, 230] on div at bounding box center [540, 253] width 1080 height 507
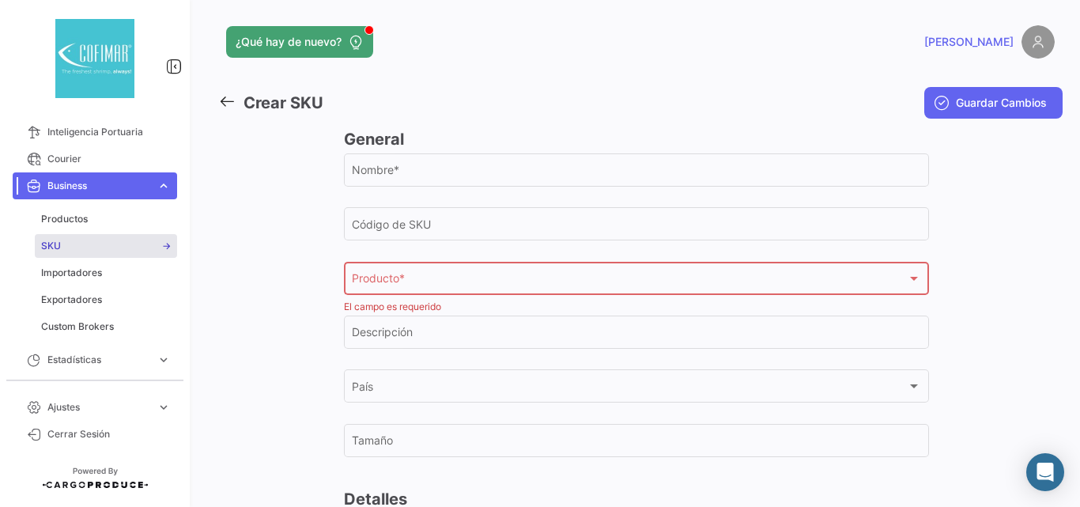
click at [111, 246] on link "SKU" at bounding box center [106, 246] width 142 height 24
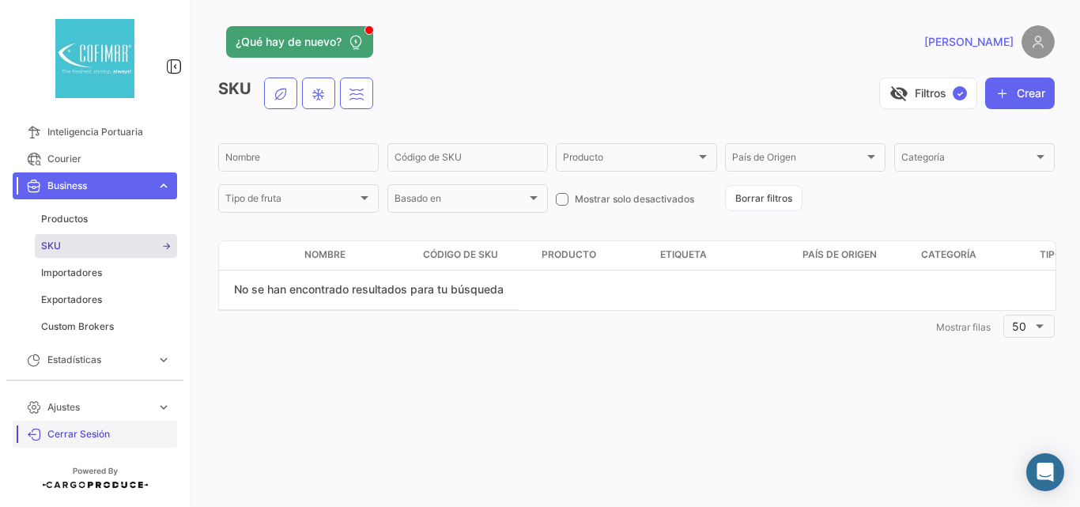
click at [75, 435] on span "Cerrar Sesión" at bounding box center [108, 434] width 123 height 14
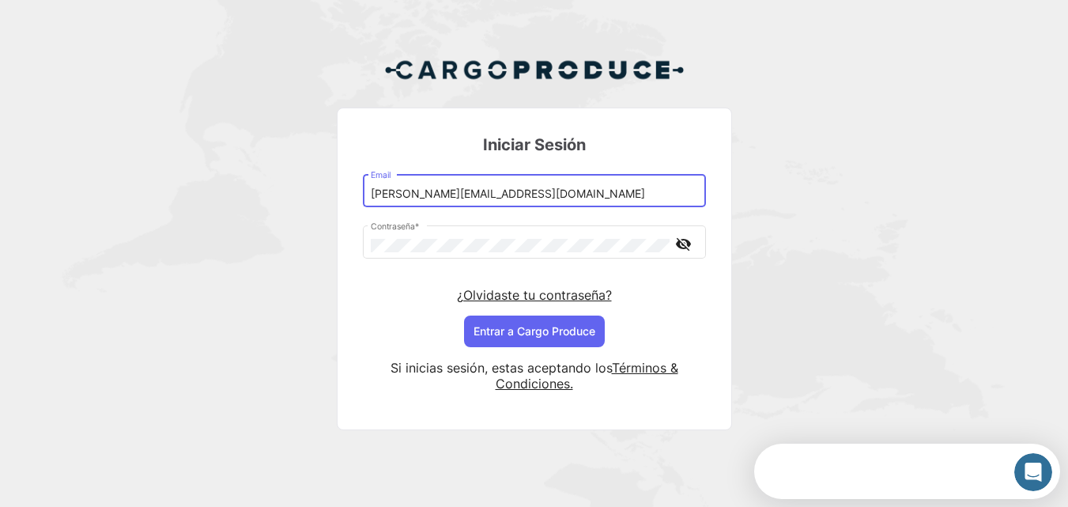
drag, startPoint x: 421, startPoint y: 191, endPoint x: 470, endPoint y: 195, distance: 49.2
click at [470, 195] on input "[PERSON_NAME][EMAIL_ADDRESS][DOMAIN_NAME]" at bounding box center [534, 193] width 327 height 13
type input "[PERSON_NAME][EMAIL_ADDRESS][DOMAIN_NAME]"
click at [516, 327] on button "Entrar a Cargo Produce" at bounding box center [534, 332] width 141 height 32
